Goal: Entertainment & Leisure: Consume media (video, audio)

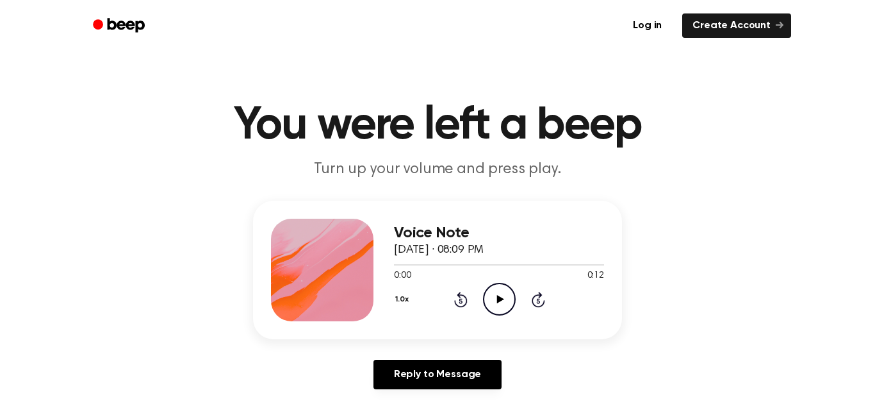
click at [502, 302] on icon "Play Audio" at bounding box center [499, 299] width 33 height 33
click at [506, 292] on icon "Pause Audio" at bounding box center [499, 299] width 33 height 33
click at [499, 295] on icon "Play Audio" at bounding box center [499, 299] width 33 height 33
click at [479, 287] on div "1.0x Rewind 5 seconds Play Audio Skip 5 seconds" at bounding box center [499, 299] width 210 height 33
click at [497, 306] on icon "Play Audio" at bounding box center [499, 299] width 33 height 33
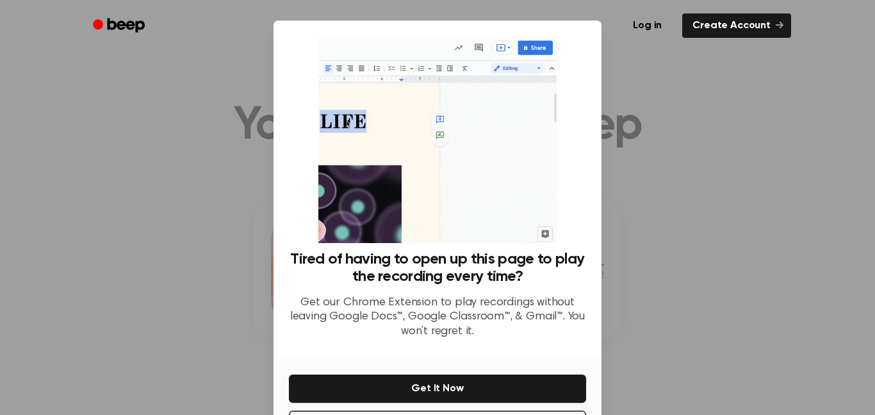
click at [135, 270] on div at bounding box center [437, 207] width 875 height 415
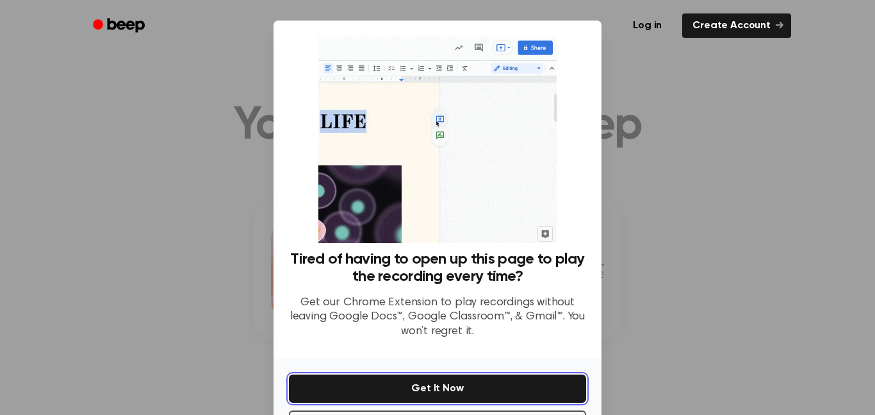
click at [406, 378] on button "Get It Now" at bounding box center [437, 388] width 297 height 28
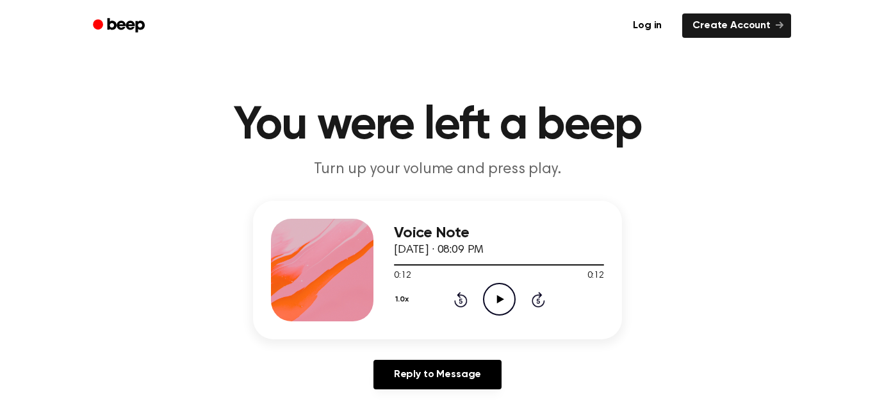
click at [497, 308] on icon "Play Audio" at bounding box center [499, 299] width 33 height 33
click at [502, 297] on icon at bounding box center [500, 299] width 6 height 8
click at [497, 292] on icon "Play Audio" at bounding box center [499, 299] width 33 height 33
click at [506, 291] on icon "Pause Audio" at bounding box center [499, 299] width 33 height 33
click at [461, 300] on icon "Rewind 5 seconds" at bounding box center [461, 299] width 14 height 17
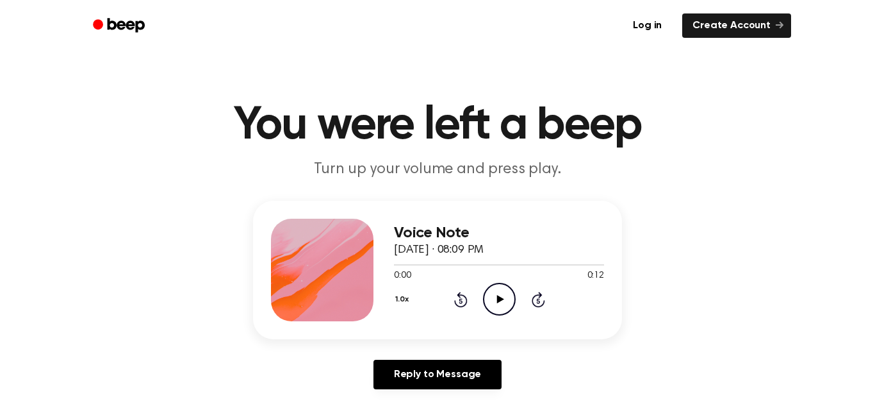
click at [496, 308] on icon "Play Audio" at bounding box center [499, 299] width 33 height 33
click at [486, 299] on icon "Pause Audio" at bounding box center [499, 299] width 33 height 33
click at [513, 298] on icon "Play Audio" at bounding box center [499, 299] width 33 height 33
click at [499, 299] on icon "Pause Audio" at bounding box center [499, 299] width 33 height 33
click at [487, 295] on icon "Play Audio" at bounding box center [499, 299] width 33 height 33
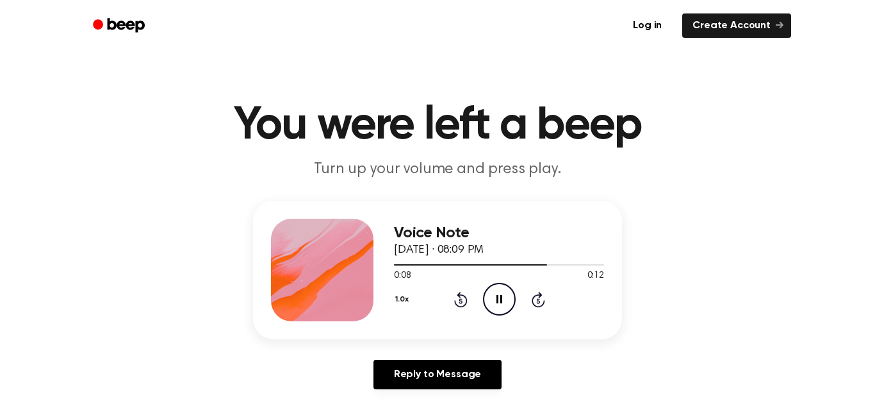
click at [461, 301] on icon at bounding box center [460, 300] width 3 height 5
click at [512, 299] on icon "Pause Audio" at bounding box center [499, 299] width 33 height 33
click at [503, 303] on icon "Play Audio" at bounding box center [499, 299] width 33 height 33
click at [499, 297] on icon "Pause Audio" at bounding box center [499, 299] width 33 height 33
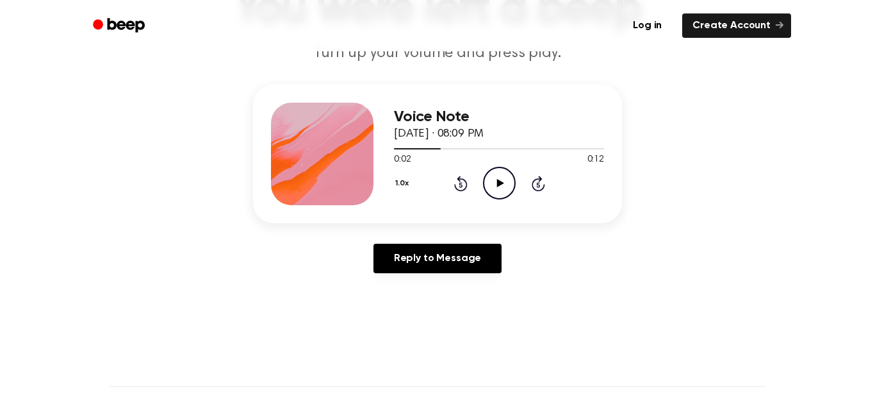
scroll to position [112, 0]
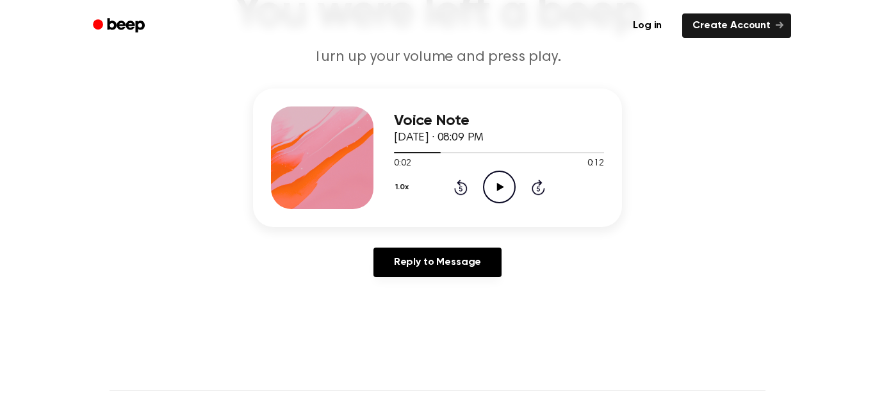
click at [495, 197] on icon "Play Audio" at bounding box center [499, 186] width 33 height 33
click at [499, 191] on icon "Pause Audio" at bounding box center [499, 186] width 33 height 33
click at [497, 191] on icon "Play Audio" at bounding box center [499, 186] width 33 height 33
click at [494, 188] on icon "Pause Audio" at bounding box center [499, 186] width 33 height 33
click at [501, 187] on icon at bounding box center [500, 187] width 7 height 8
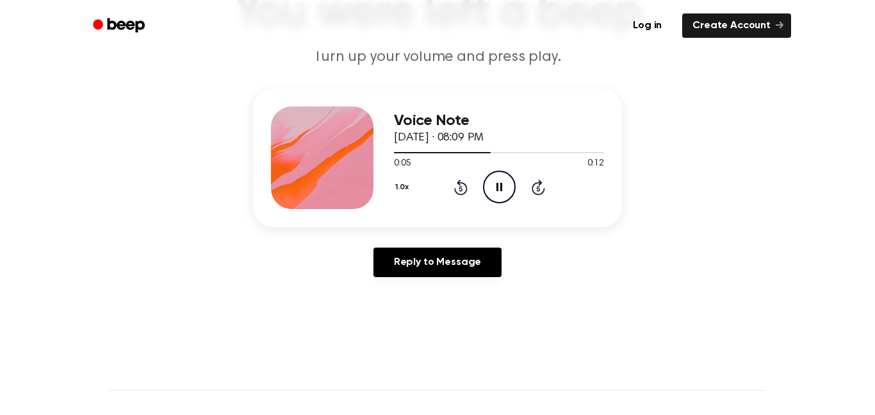
click at [492, 191] on icon "Pause Audio" at bounding box center [499, 186] width 33 height 33
click at [497, 186] on icon at bounding box center [500, 187] width 7 height 8
click at [489, 190] on icon "Pause Audio" at bounding box center [499, 186] width 33 height 33
click at [461, 188] on icon at bounding box center [460, 188] width 3 height 5
click at [498, 175] on icon "Play Audio" at bounding box center [499, 186] width 33 height 33
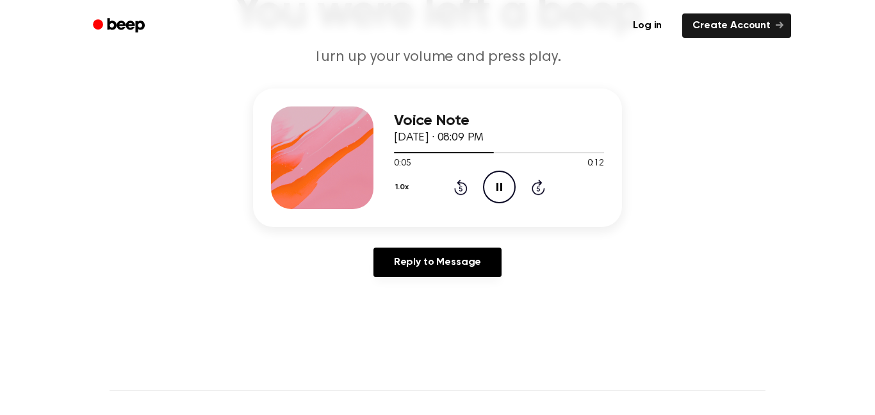
click at [493, 183] on icon "Pause Audio" at bounding box center [499, 186] width 33 height 33
click at [501, 187] on icon at bounding box center [500, 187] width 7 height 8
click at [500, 195] on icon "Pause Audio" at bounding box center [499, 186] width 33 height 33
click at [466, 195] on icon "Rewind 5 seconds" at bounding box center [461, 187] width 14 height 17
click at [497, 196] on icon "Play Audio" at bounding box center [499, 186] width 33 height 33
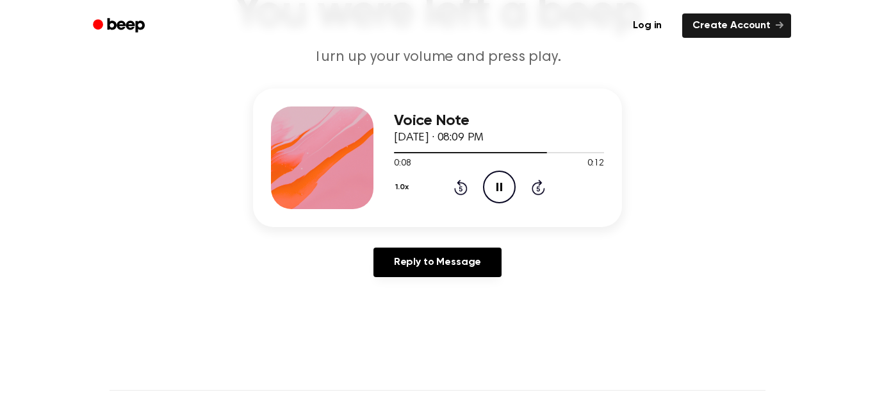
click at [500, 188] on icon "Pause Audio" at bounding box center [499, 186] width 33 height 33
click at [508, 186] on icon "Play Audio" at bounding box center [499, 186] width 33 height 33
click at [499, 187] on icon "Pause Audio" at bounding box center [499, 186] width 33 height 33
click at [517, 201] on div "1.0x Rewind 5 seconds Play Audio Skip 5 seconds" at bounding box center [499, 186] width 210 height 33
click at [501, 181] on icon "Play Audio" at bounding box center [499, 186] width 33 height 33
